Goal: Find specific page/section: Find specific page/section

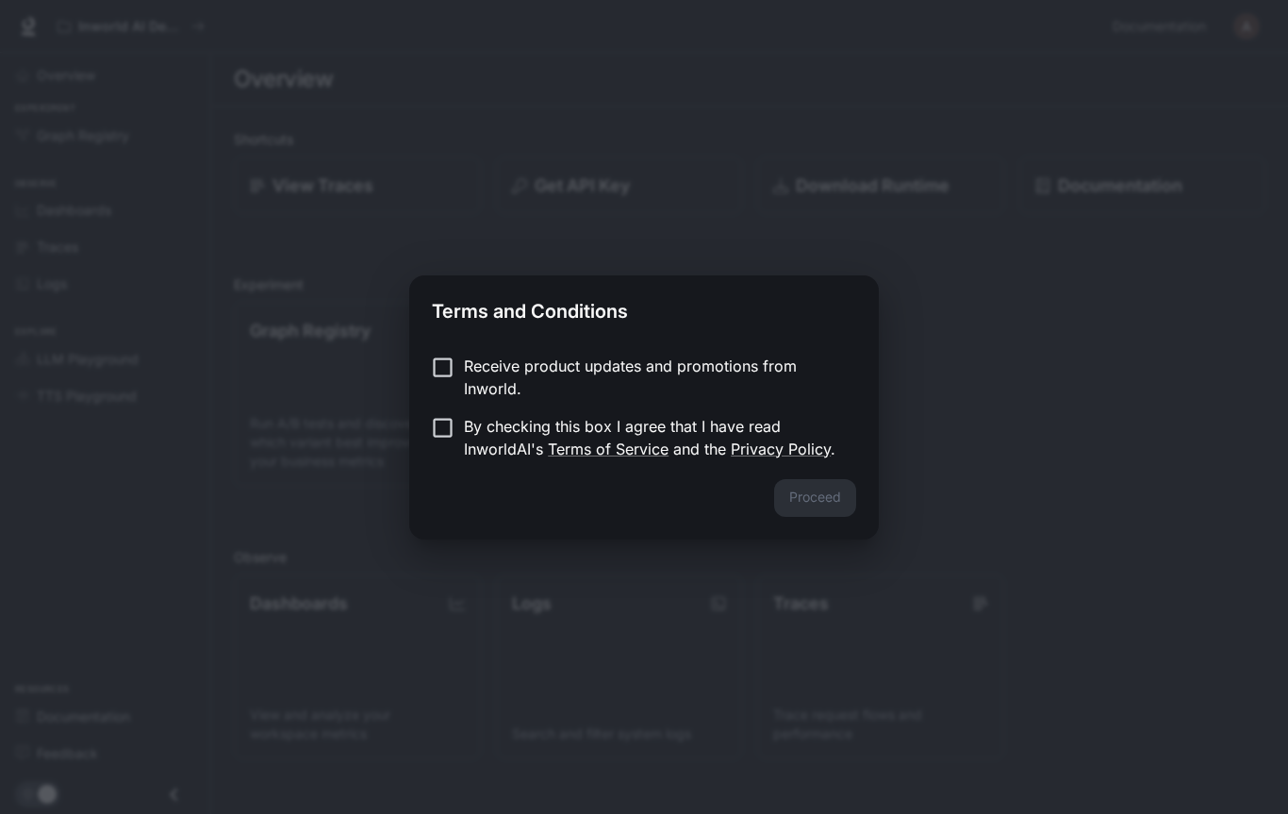
click at [439, 348] on div "Receive product updates and promotions from Inworld. By checking this box I agr…" at bounding box center [644, 410] width 470 height 140
click at [856, 494] on button "Proceed" at bounding box center [815, 498] width 82 height 38
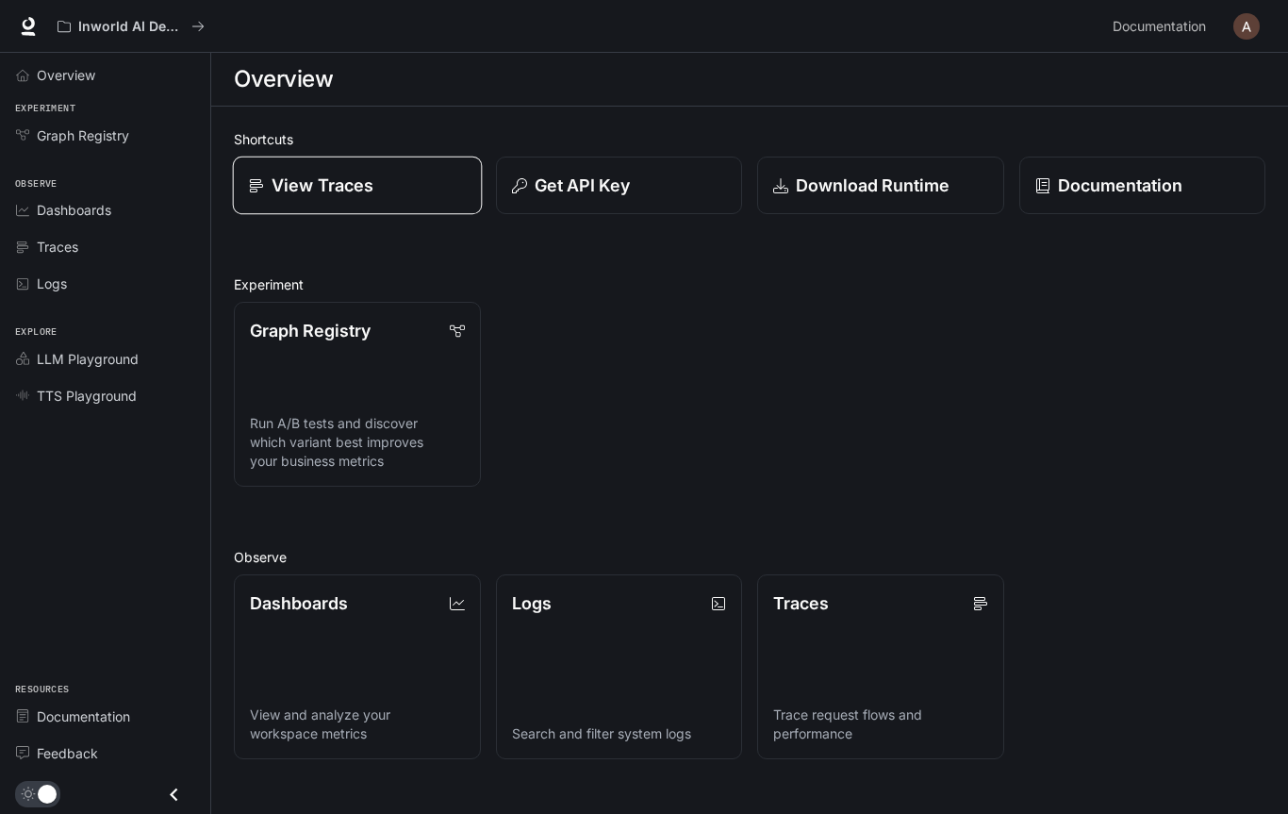
click at [302, 189] on p "View Traces" at bounding box center [323, 185] width 102 height 25
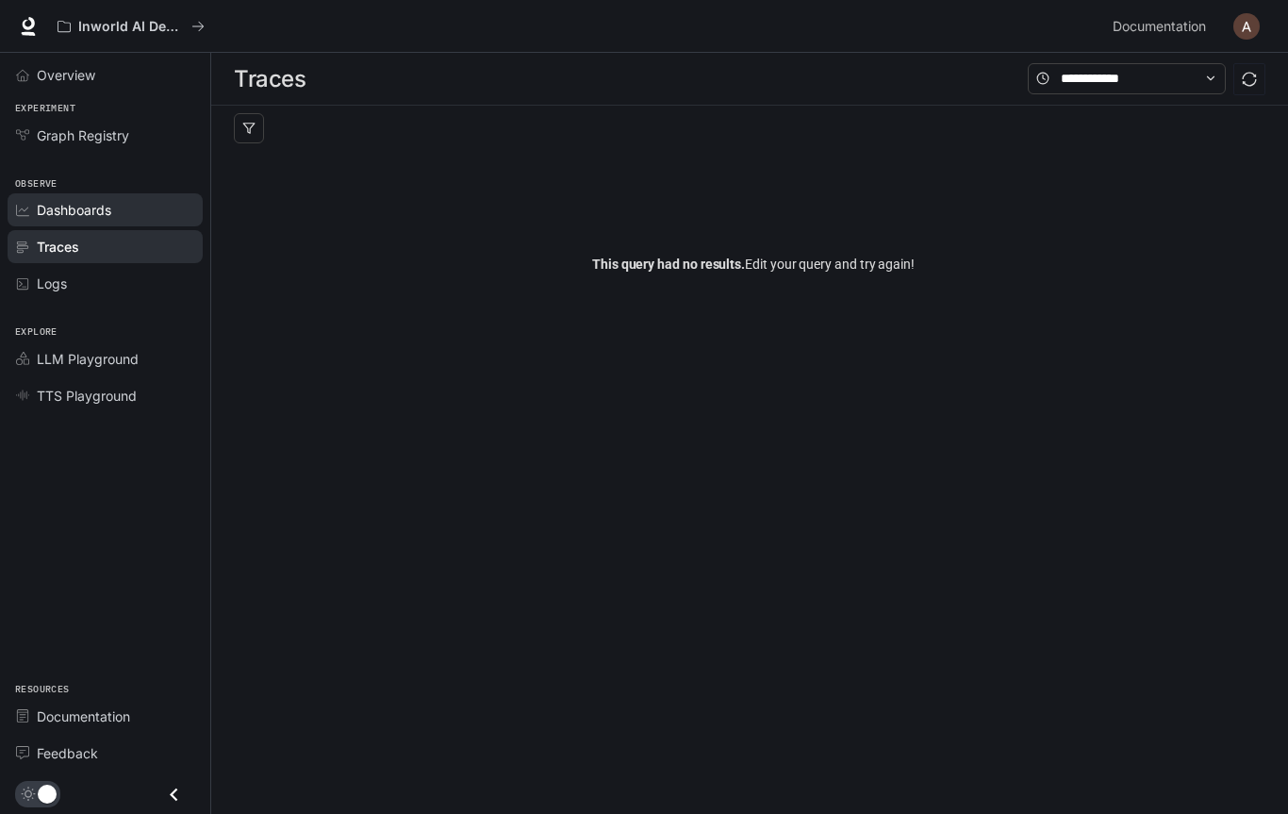
click at [46, 214] on span "Dashboards" at bounding box center [74, 210] width 75 height 20
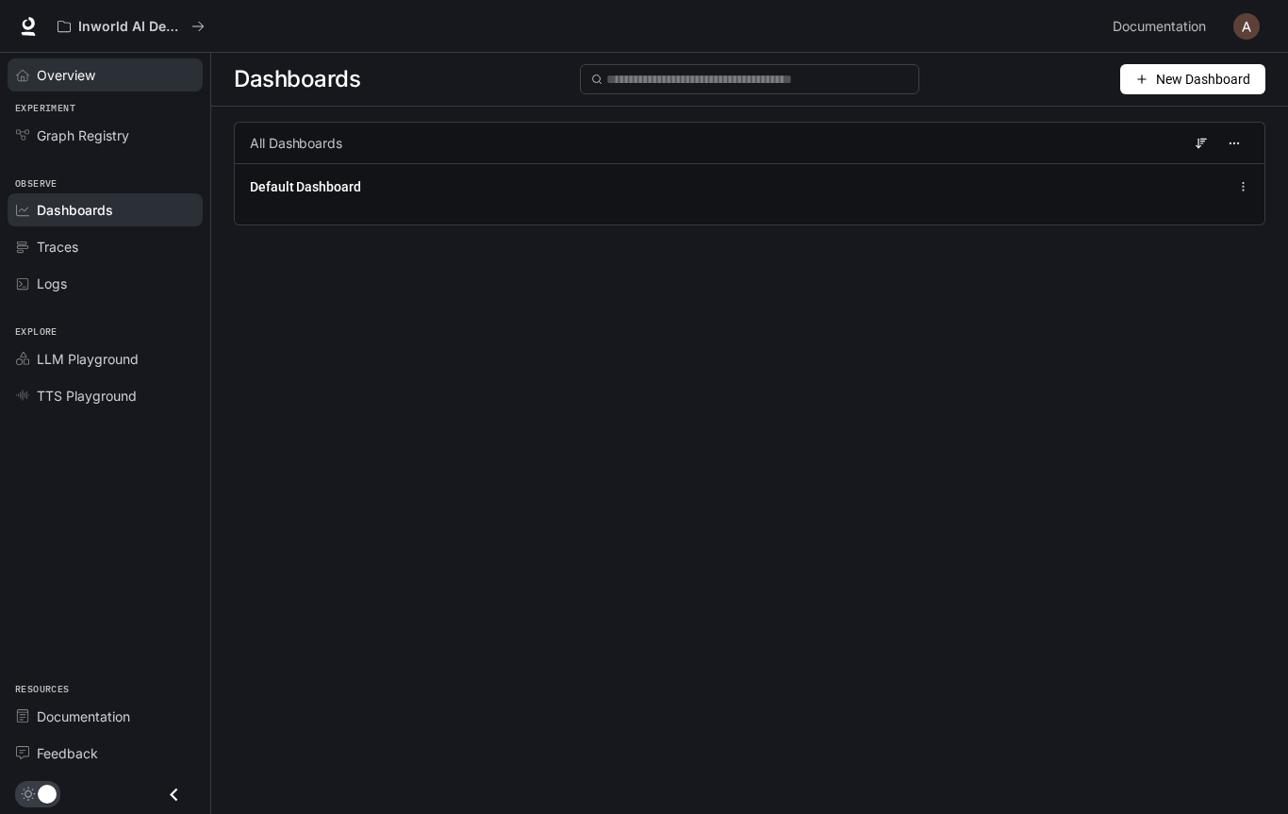
click at [50, 86] on link "Overview" at bounding box center [105, 74] width 195 height 33
